Goal: Navigation & Orientation: Go to known website

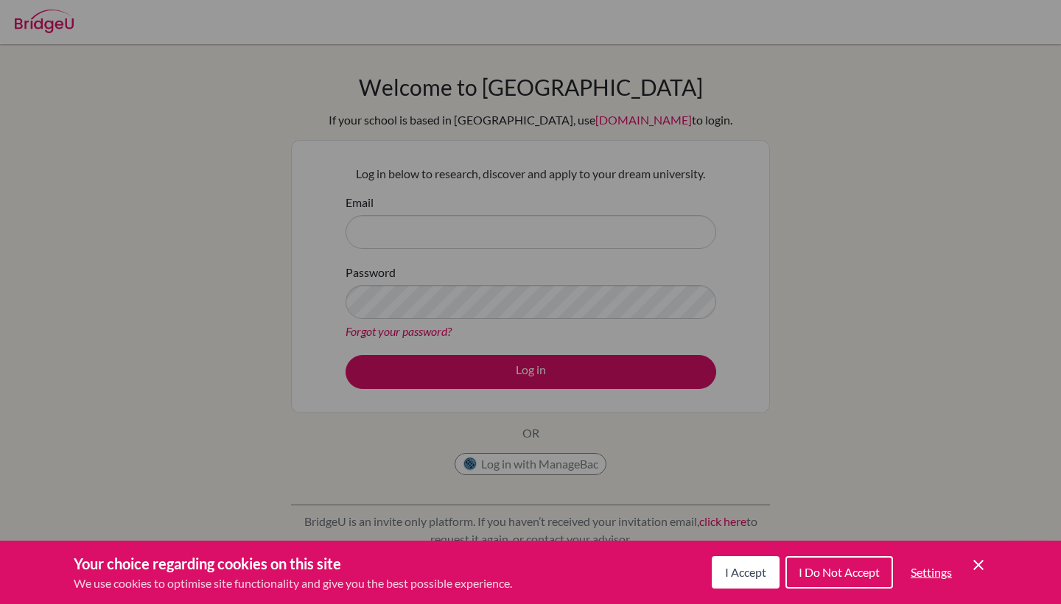
click at [742, 572] on span "I Accept" at bounding box center [745, 572] width 41 height 14
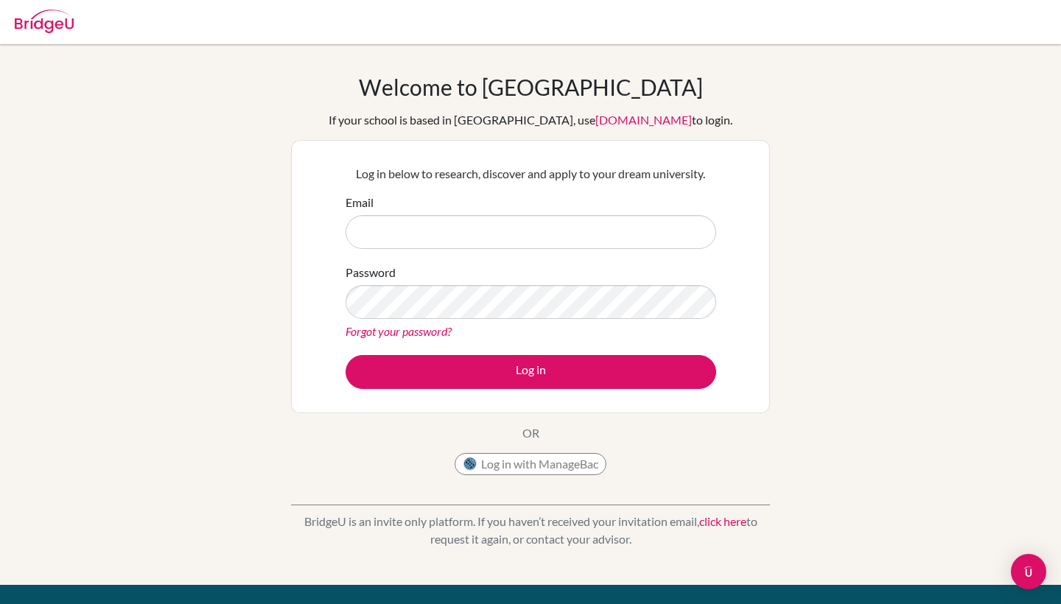
click at [44, 17] on img at bounding box center [44, 22] width 59 height 24
click at [53, 20] on img at bounding box center [44, 22] width 59 height 24
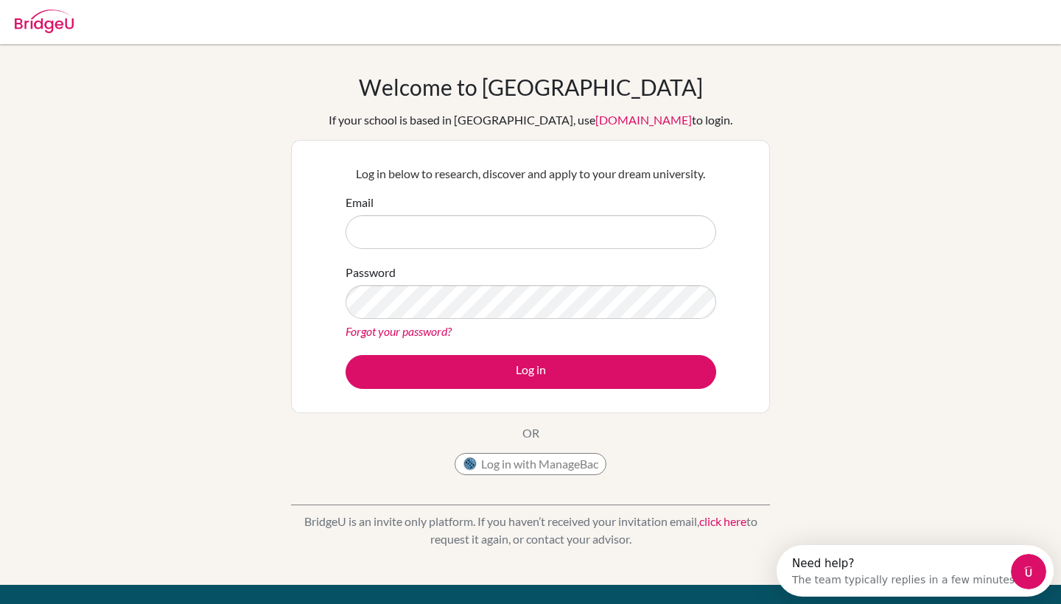
click at [728, 519] on link "click here" at bounding box center [722, 521] width 47 height 14
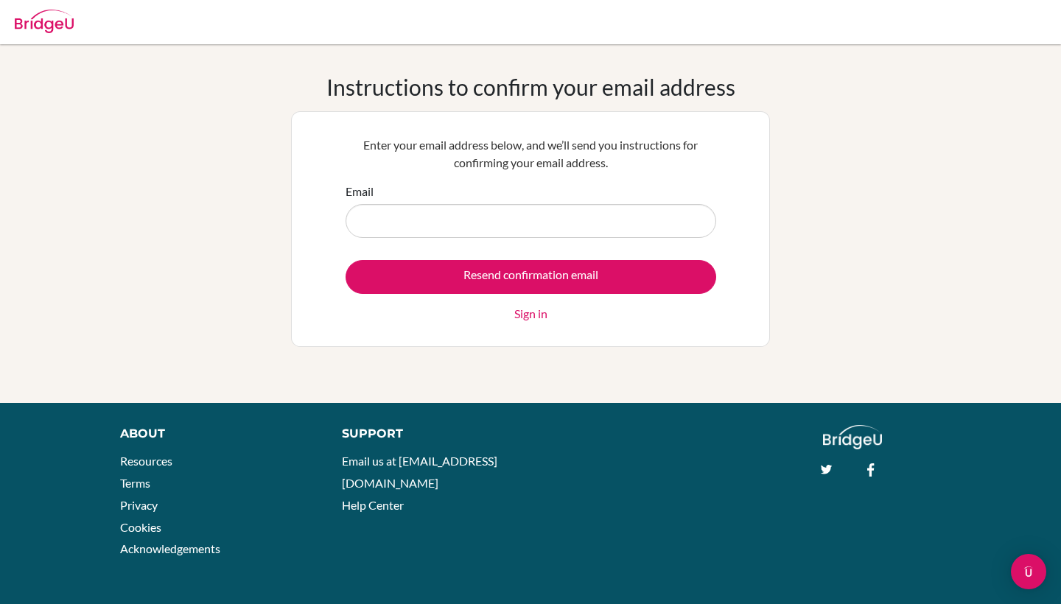
click at [33, 21] on img at bounding box center [44, 22] width 59 height 24
